Goal: Information Seeking & Learning: Learn about a topic

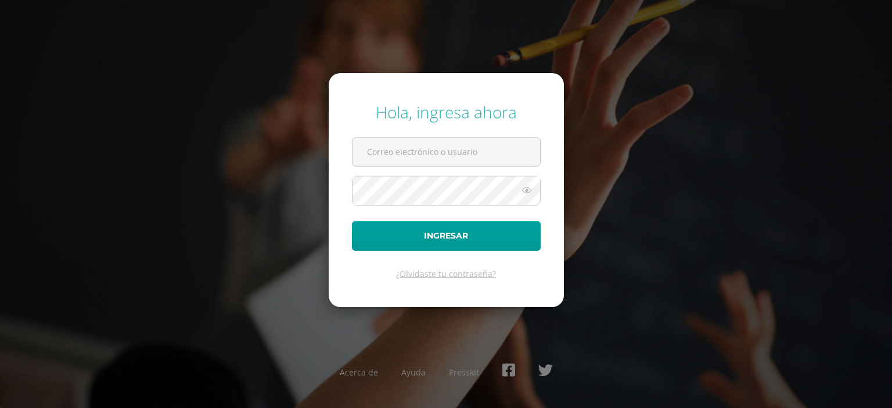
type input "g6301@bilinguesanjuan.edu.gt"
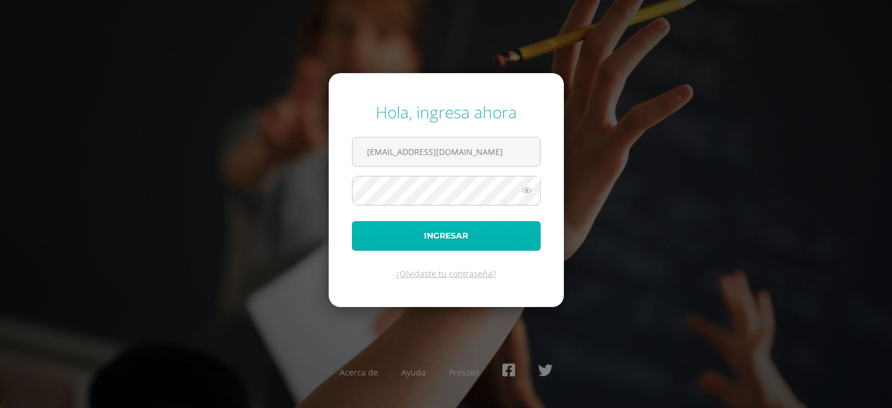
click at [396, 229] on button "Ingresar" at bounding box center [446, 236] width 189 height 30
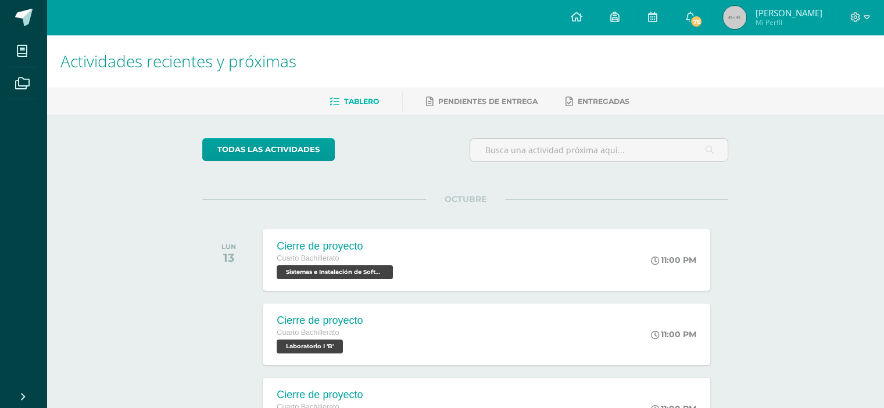
click at [526, 90] on div "Tablero Pendientes de entrega Entregadas" at bounding box center [478, 101] width 865 height 27
click at [522, 96] on link "Pendientes de entrega" at bounding box center [482, 101] width 112 height 19
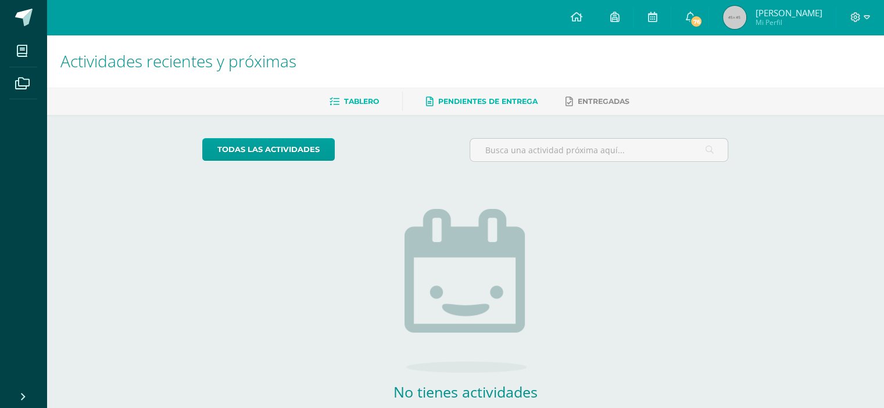
click at [353, 94] on link "Tablero" at bounding box center [353, 101] width 49 height 19
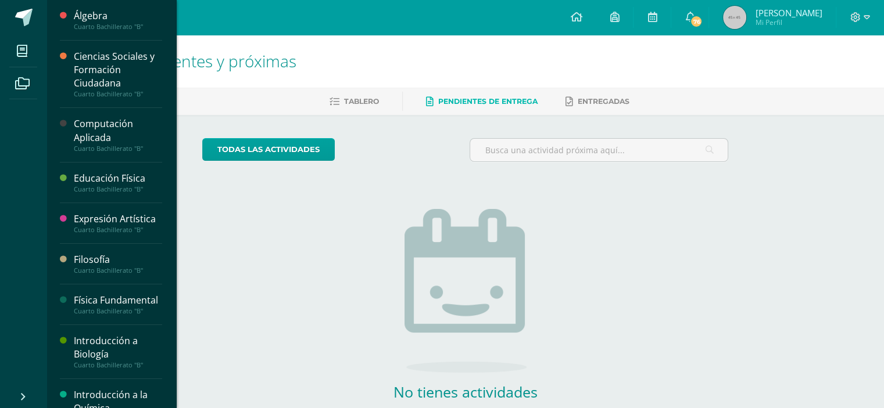
click at [3, 42] on li "Mis cursos" at bounding box center [23, 51] width 46 height 33
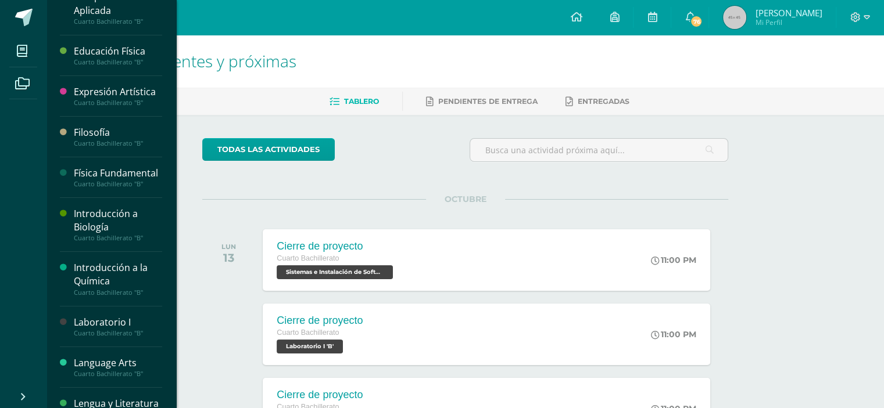
scroll to position [134, 0]
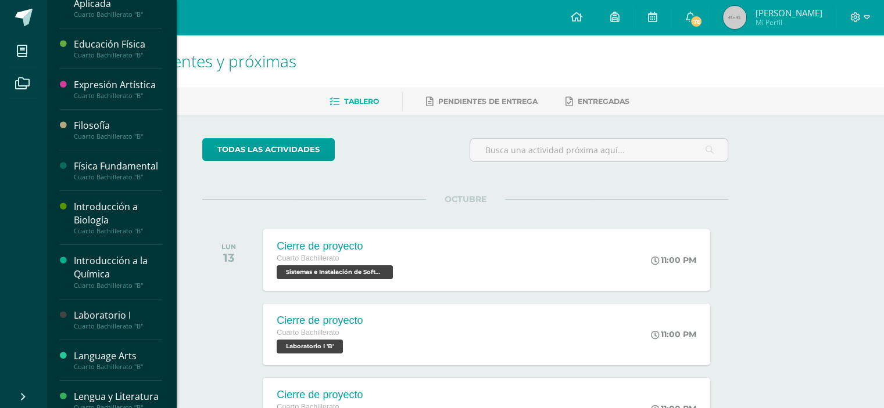
click at [112, 170] on div "Física Fundamental" at bounding box center [118, 166] width 88 height 13
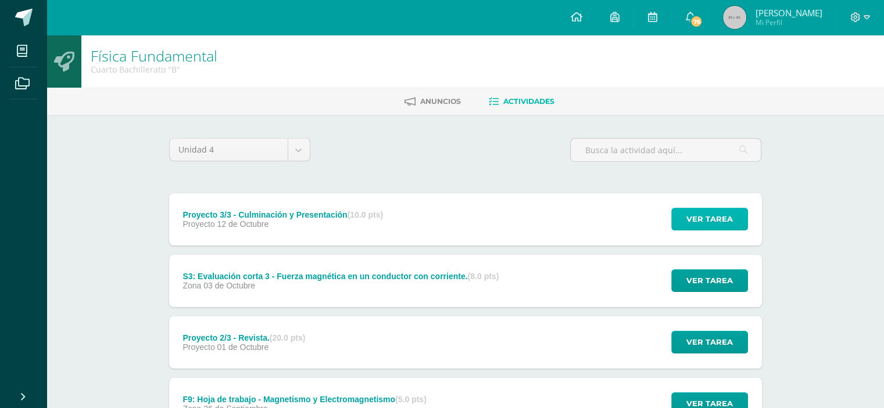
click at [709, 209] on span "Ver tarea" at bounding box center [709, 219] width 46 height 21
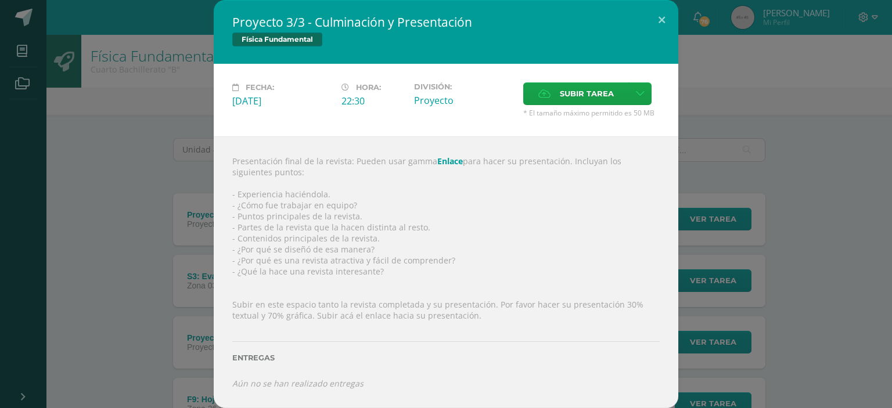
click at [449, 164] on link "Enlace" at bounding box center [450, 161] width 26 height 11
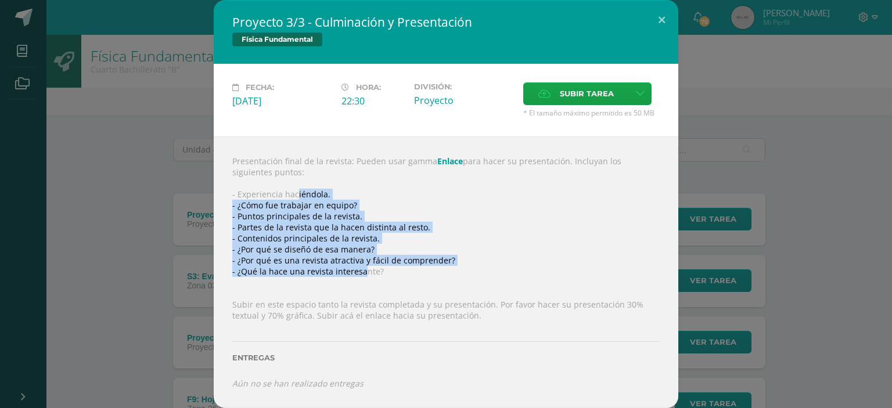
drag, startPoint x: 290, startPoint y: 193, endPoint x: 360, endPoint y: 274, distance: 106.7
click at [360, 274] on div "Presentación final de la revista: Pueden usar gamma Enlace para hacer su presen…" at bounding box center [446, 273] width 465 height 272
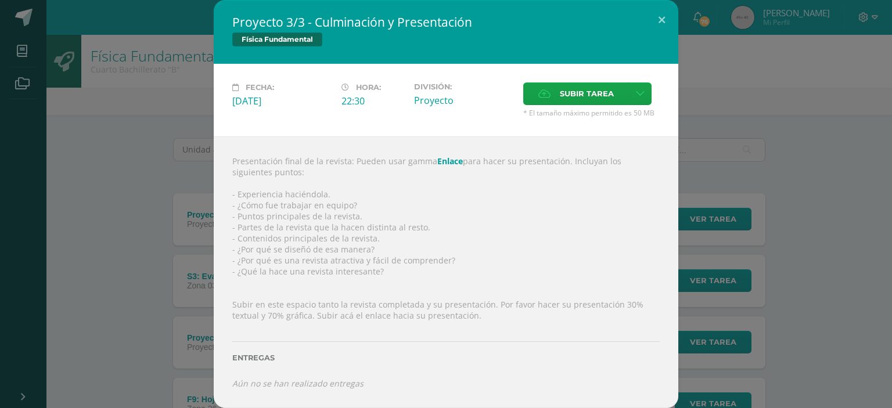
click at [456, 278] on div "Presentación final de la revista: Pueden usar gamma Enlace para hacer su presen…" at bounding box center [446, 273] width 465 height 272
drag, startPoint x: 270, startPoint y: 190, endPoint x: 286, endPoint y: 209, distance: 25.5
click at [286, 209] on div "Presentación final de la revista: Pueden usar gamma Enlace para hacer su presen…" at bounding box center [446, 273] width 465 height 272
drag, startPoint x: 263, startPoint y: 239, endPoint x: 272, endPoint y: 250, distance: 15.3
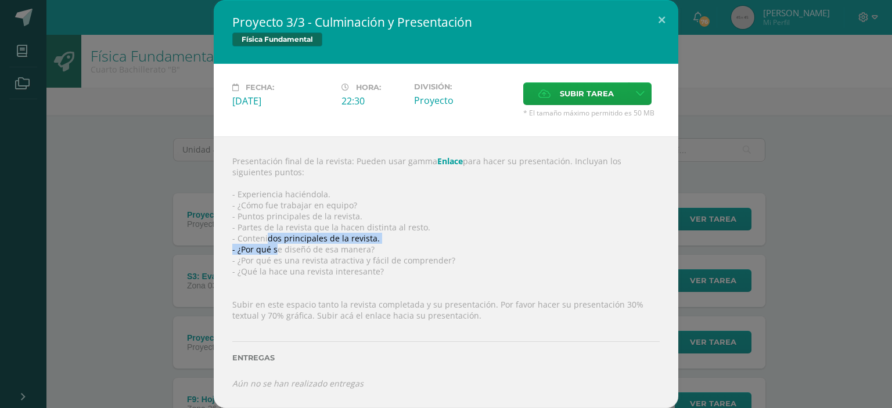
click at [272, 250] on div "Presentación final de la revista: Pueden usar gamma Enlace para hacer su presen…" at bounding box center [446, 273] width 465 height 272
drag, startPoint x: 280, startPoint y: 282, endPoint x: 272, endPoint y: 250, distance: 32.8
click at [272, 250] on div "Presentación final de la revista: Pueden usar gamma Enlace para hacer su presen…" at bounding box center [446, 273] width 465 height 272
drag, startPoint x: 284, startPoint y: 218, endPoint x: 335, endPoint y: 213, distance: 51.4
click at [335, 213] on div "Presentación final de la revista: Pueden usar gamma Enlace para hacer su presen…" at bounding box center [446, 273] width 465 height 272
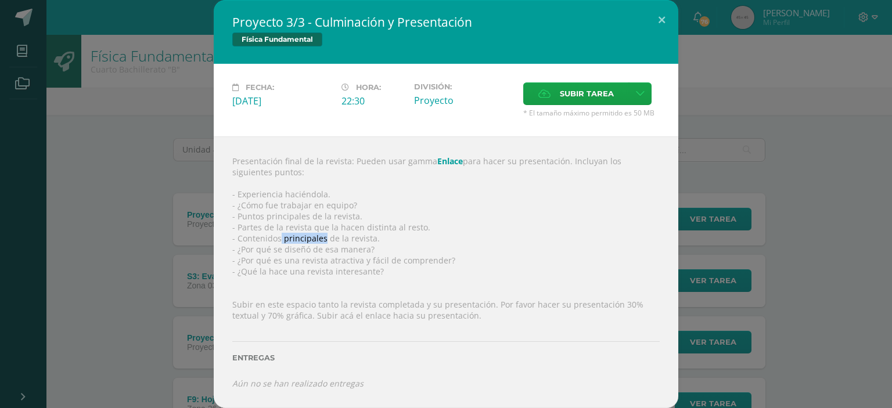
drag, startPoint x: 275, startPoint y: 241, endPoint x: 318, endPoint y: 241, distance: 43.0
click at [318, 241] on div "Presentación final de la revista: Pueden usar gamma Enlace para hacer su presen…" at bounding box center [446, 273] width 465 height 272
click at [443, 237] on div "Presentación final de la revista: Pueden usar gamma Enlace para hacer su presen…" at bounding box center [446, 273] width 465 height 272
drag, startPoint x: 309, startPoint y: 229, endPoint x: 394, endPoint y: 227, distance: 84.9
click at [394, 227] on div "Presentación final de la revista: Pueden usar gamma Enlace para hacer su presen…" at bounding box center [446, 273] width 465 height 272
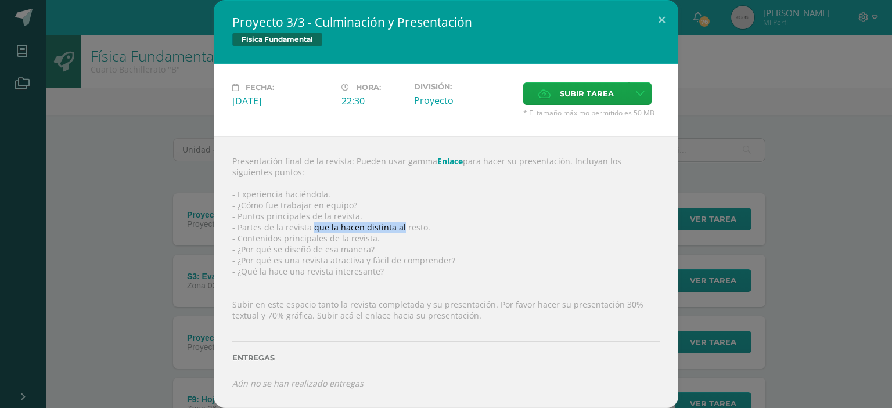
click at [394, 227] on div "Presentación final de la revista: Pueden usar gamma Enlace para hacer su presen…" at bounding box center [446, 273] width 465 height 272
click at [711, 175] on div "Proyecto 3/3 - Culminación y Presentación Física Fundamental Fecha: [DATE] Hora…" at bounding box center [446, 204] width 883 height 408
